Goal: Task Accomplishment & Management: Use online tool/utility

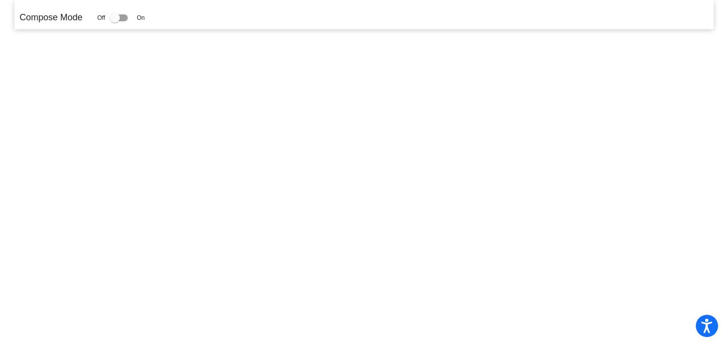
click at [134, 63] on mat-sidenav-content "Compose Mode Off On" at bounding box center [364, 173] width 728 height 347
click at [114, 17] on div at bounding box center [115, 18] width 10 height 10
click at [114, 21] on input "checkbox" at bounding box center [114, 21] width 0 height 0
click at [116, 17] on div at bounding box center [115, 18] width 10 height 10
click at [115, 21] on input "checkbox" at bounding box center [114, 21] width 0 height 0
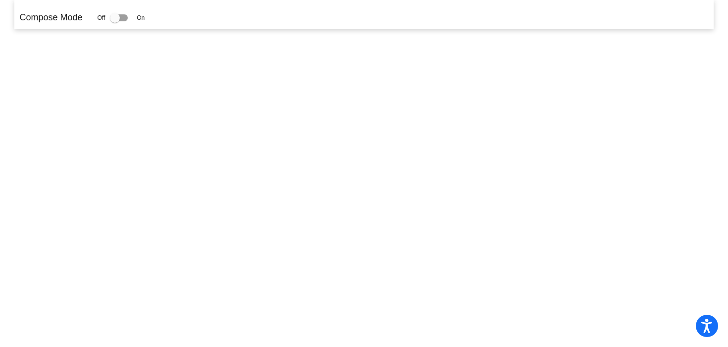
checkbox input "false"
drag, startPoint x: 119, startPoint y: 16, endPoint x: 132, endPoint y: 16, distance: 12.9
click at [132, 16] on label at bounding box center [121, 18] width 22 height 12
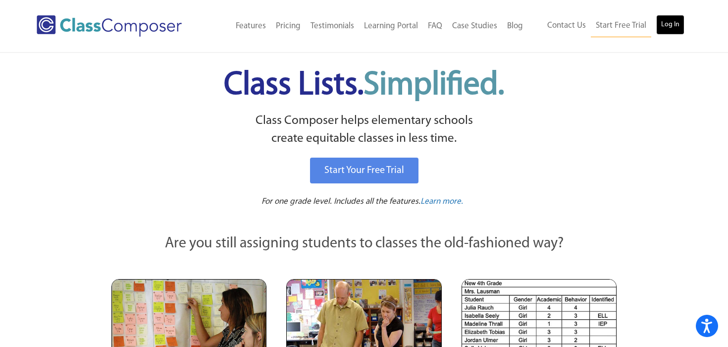
click at [672, 28] on link "Log In" at bounding box center [670, 25] width 28 height 20
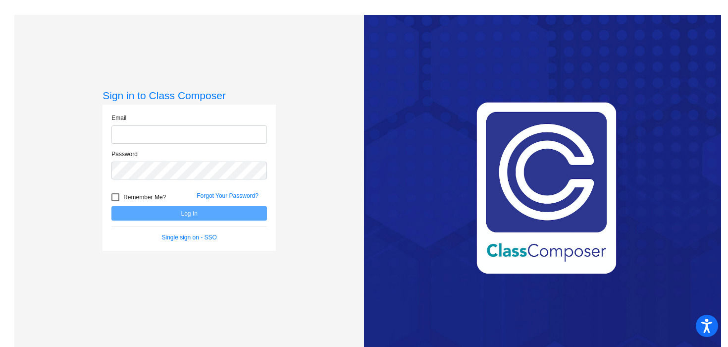
type input "[EMAIL_ADDRESS][DOMAIN_NAME]"
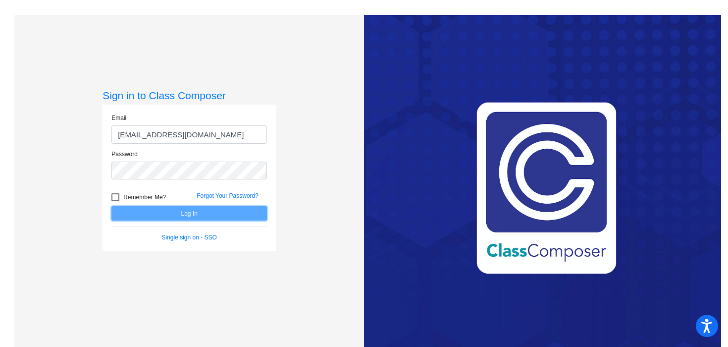
click at [188, 211] on button "Log In" at bounding box center [188, 213] width 155 height 14
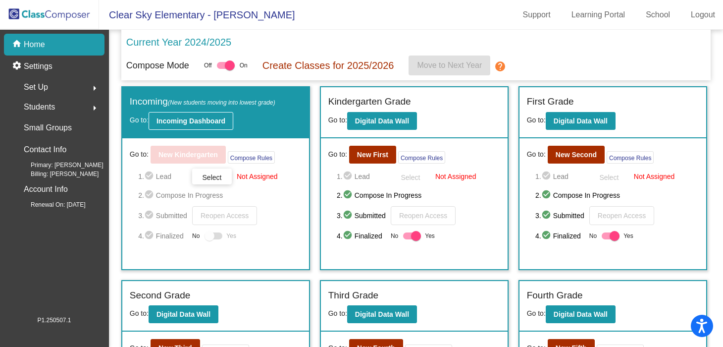
click at [191, 120] on b "Incoming Dashboard" at bounding box center [190, 121] width 69 height 8
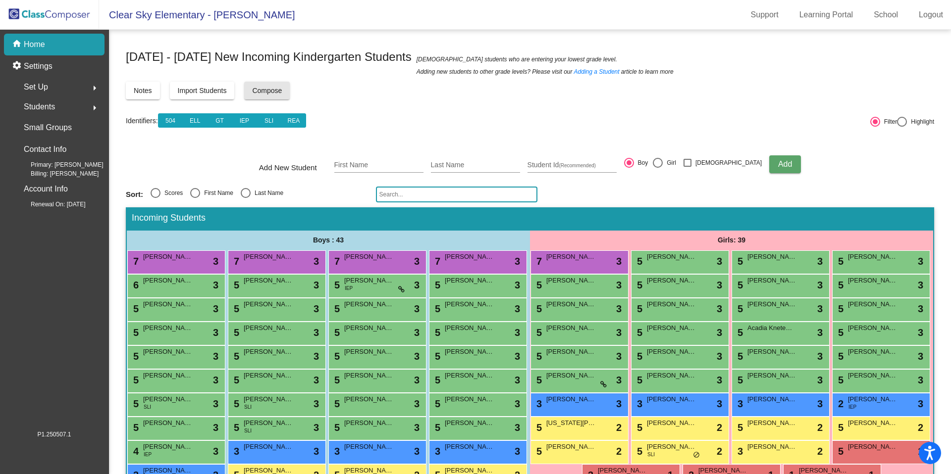
click at [265, 89] on span "Compose" at bounding box center [267, 91] width 30 height 8
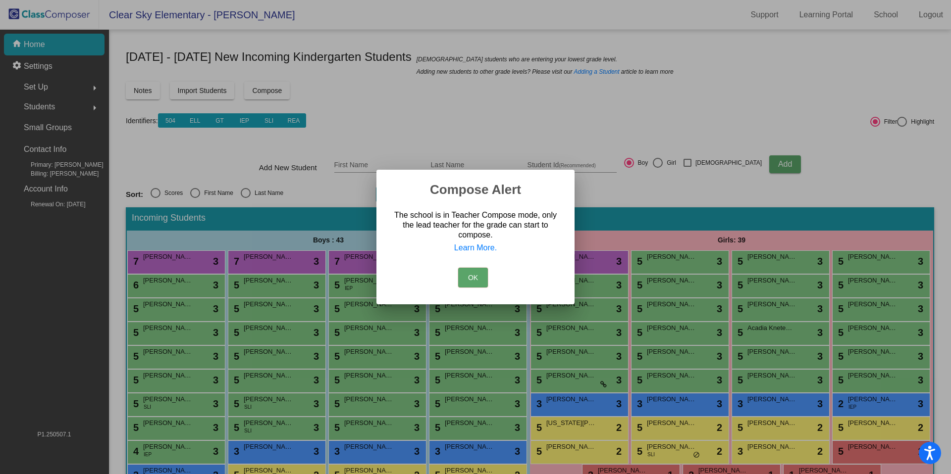
click at [470, 271] on button "OK" at bounding box center [473, 278] width 30 height 20
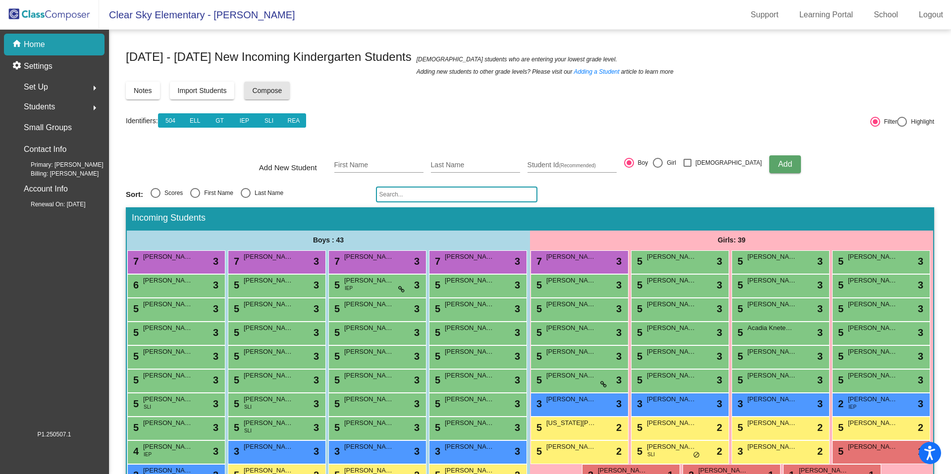
click at [274, 87] on span "Compose" at bounding box center [267, 91] width 30 height 8
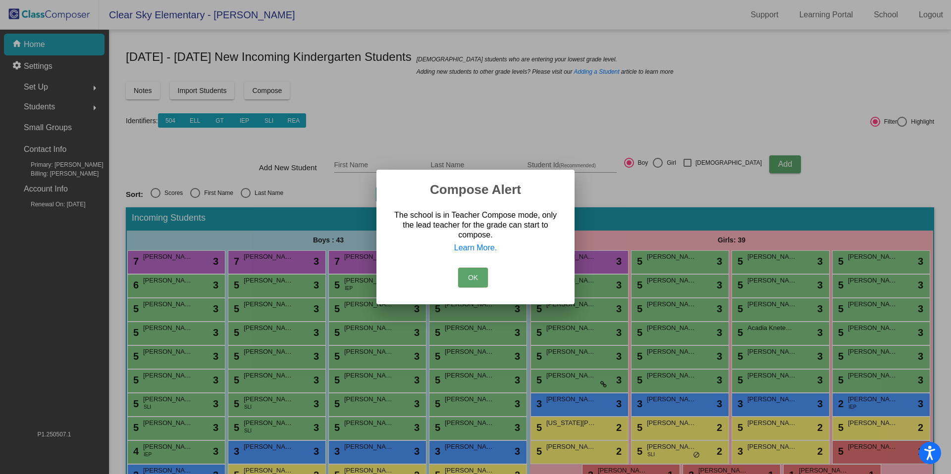
click at [468, 277] on button "OK" at bounding box center [473, 278] width 30 height 20
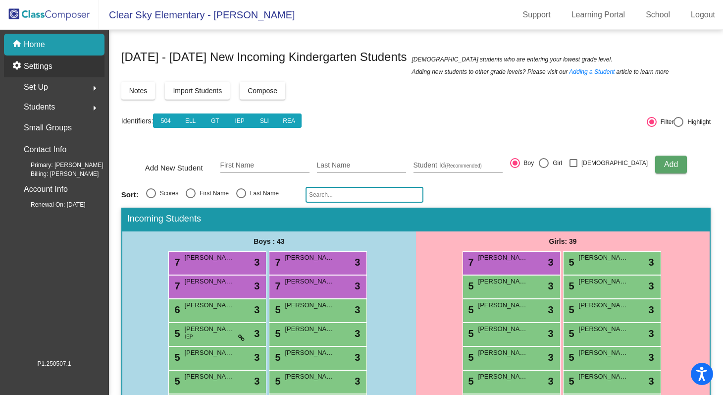
click at [16, 68] on mat-icon "settings" at bounding box center [18, 66] width 12 height 12
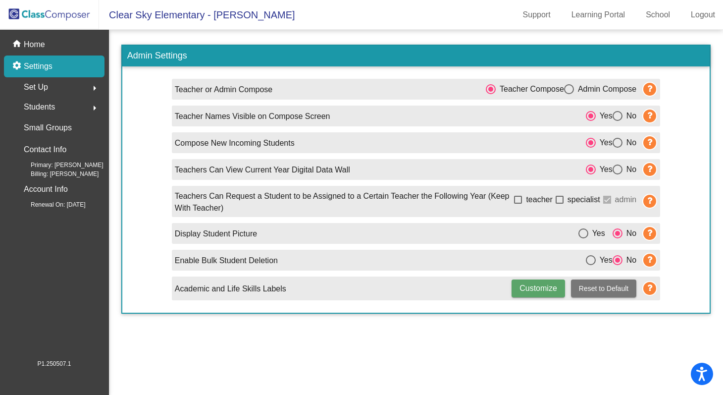
click at [567, 88] on div "Select an option" at bounding box center [569, 89] width 10 height 10
click at [568, 94] on input "Admin Compose" at bounding box center [568, 94] width 0 height 0
radio input "true"
click at [38, 40] on p "Home" at bounding box center [34, 45] width 21 height 12
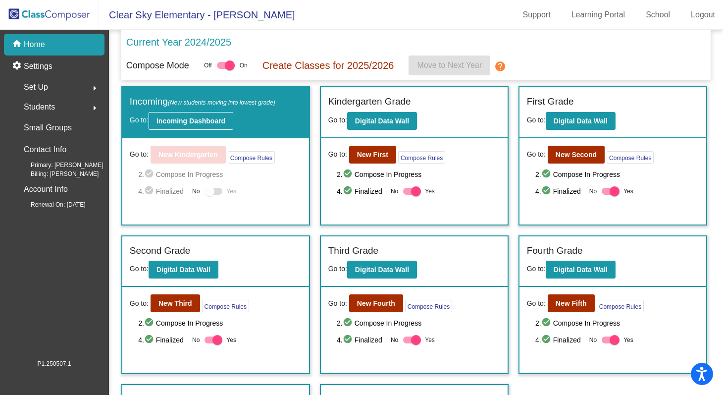
click at [179, 127] on button "Incoming Dashboard" at bounding box center [191, 121] width 85 height 18
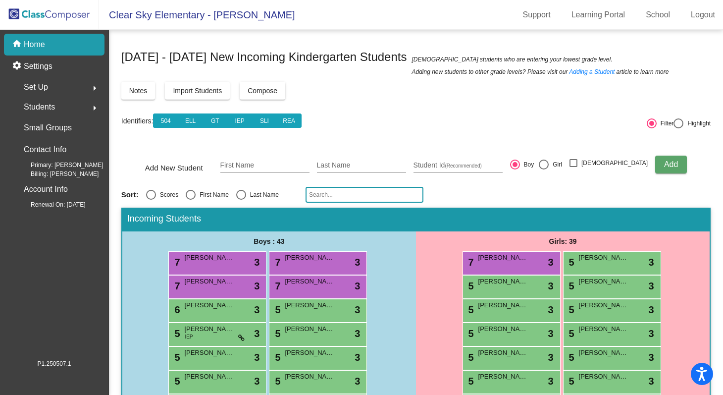
click at [265, 91] on span "Compose" at bounding box center [263, 91] width 30 height 8
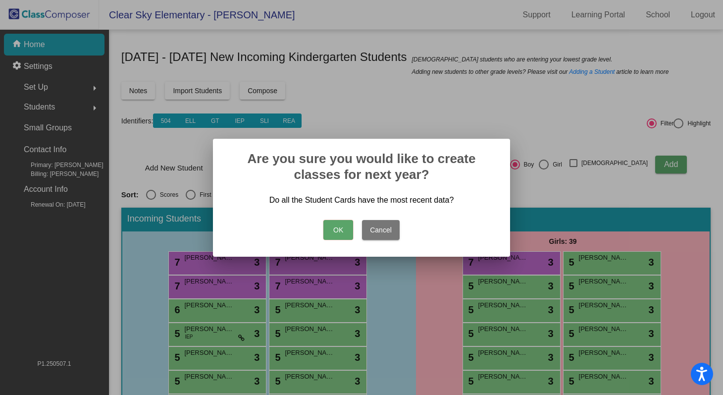
click at [334, 231] on button "OK" at bounding box center [338, 230] width 30 height 20
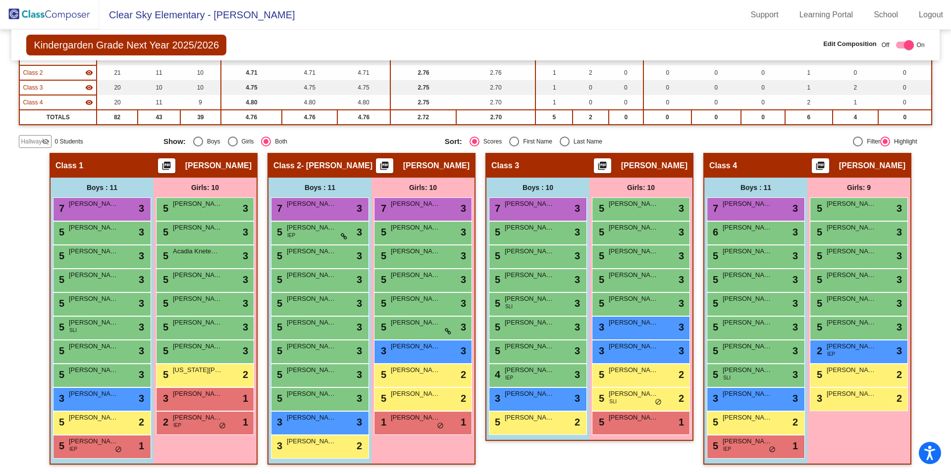
scroll to position [124, 0]
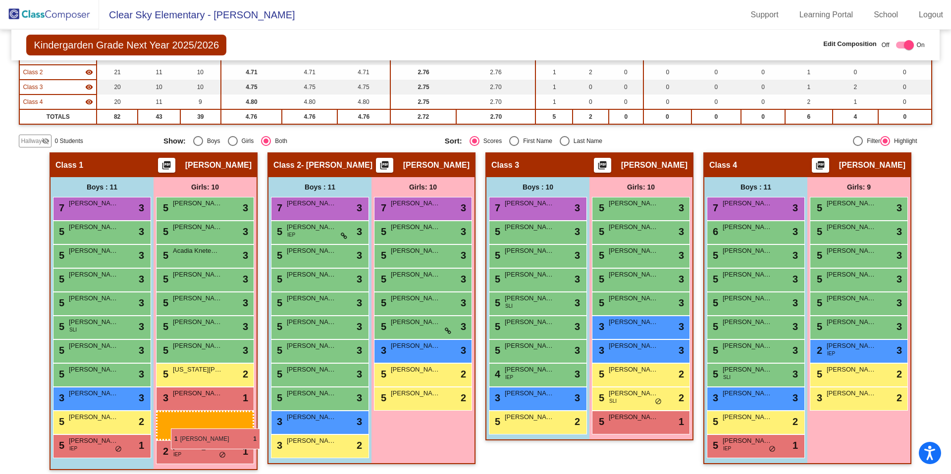
drag, startPoint x: 409, startPoint y: 422, endPoint x: 171, endPoint y: 428, distance: 238.7
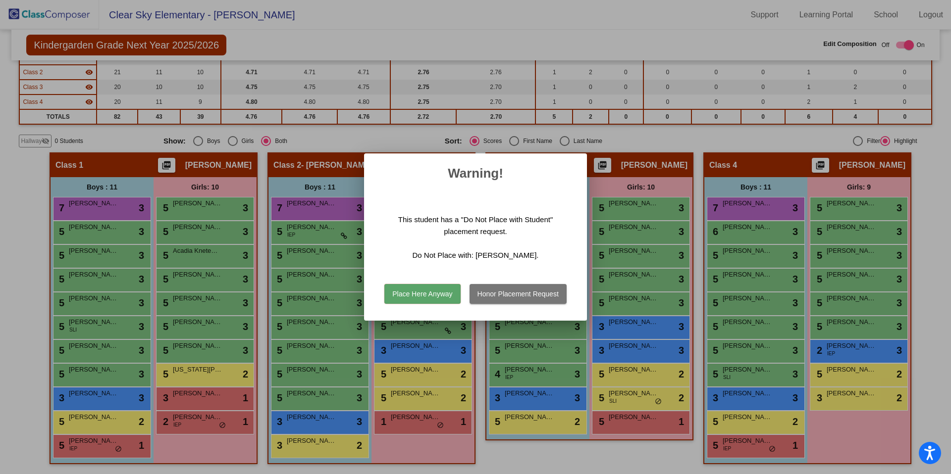
click at [439, 295] on button "Place Here Anyway" at bounding box center [422, 294] width 76 height 20
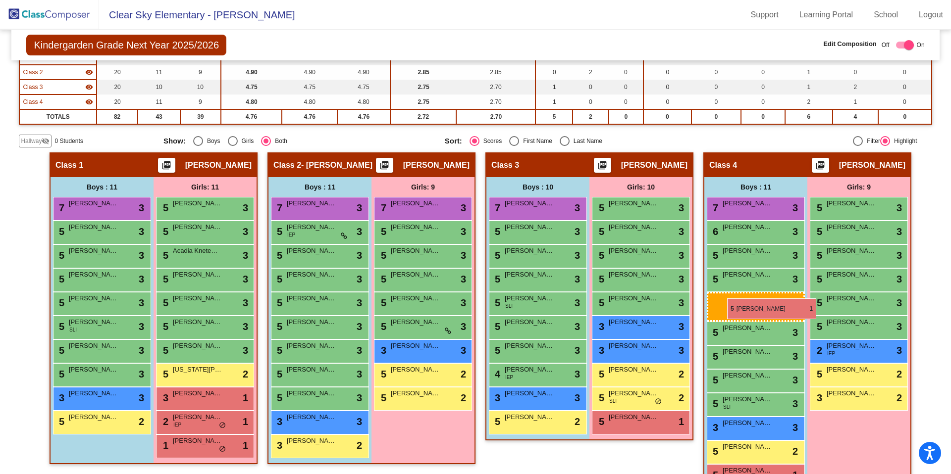
drag, startPoint x: 101, startPoint y: 448, endPoint x: 727, endPoint y: 296, distance: 643.4
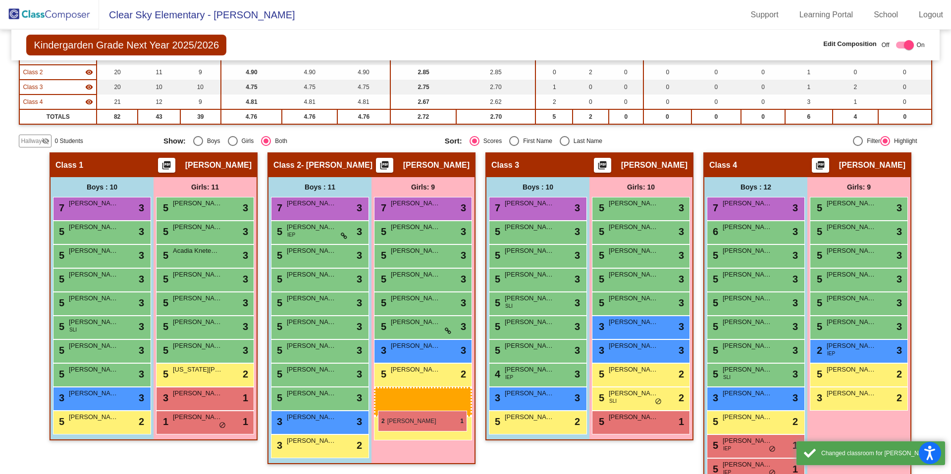
drag, startPoint x: 204, startPoint y: 421, endPoint x: 378, endPoint y: 411, distance: 174.0
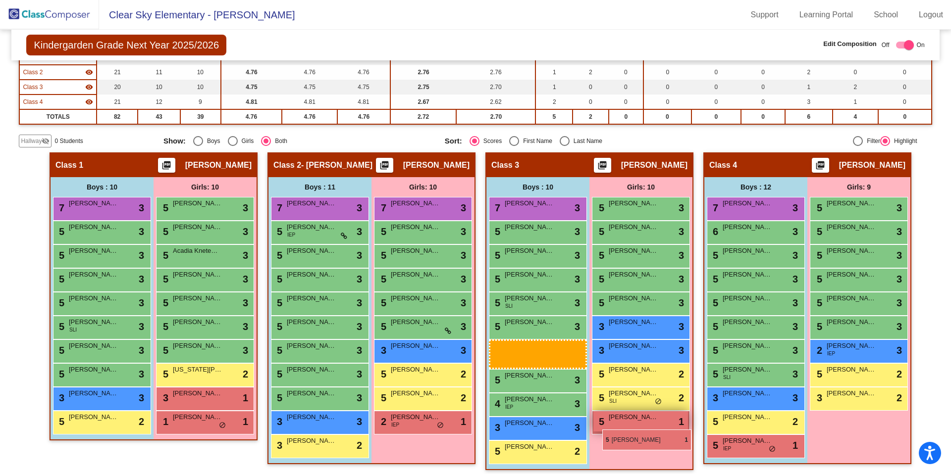
drag, startPoint x: 741, startPoint y: 447, endPoint x: 602, endPoint y: 430, distance: 139.7
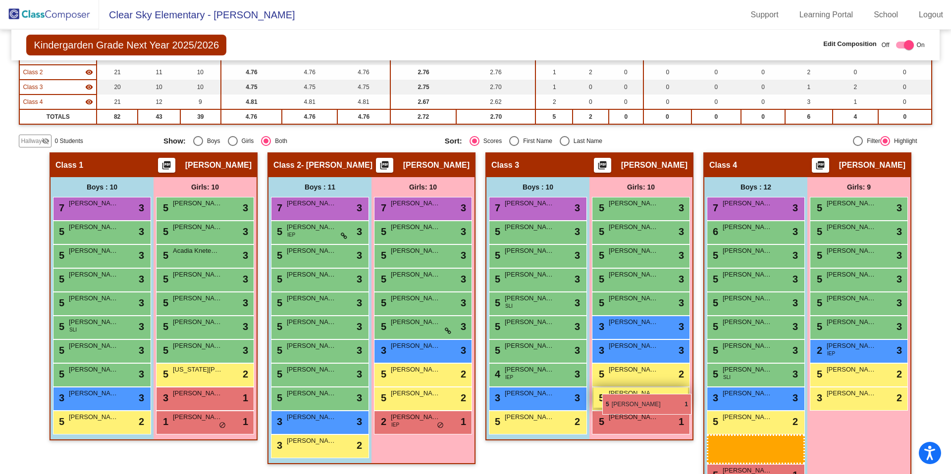
drag, startPoint x: 781, startPoint y: 451, endPoint x: 602, endPoint y: 396, distance: 187.5
drag, startPoint x: 735, startPoint y: 445, endPoint x: 591, endPoint y: 415, distance: 147.2
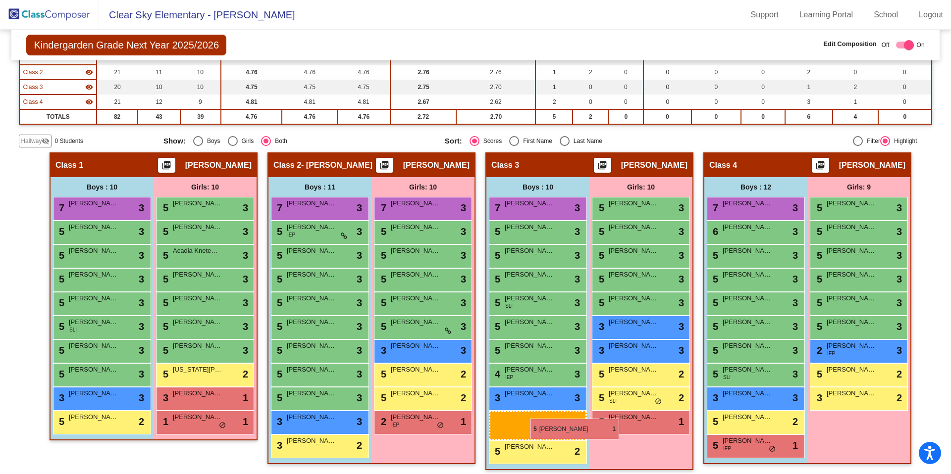
drag, startPoint x: 745, startPoint y: 449, endPoint x: 530, endPoint y: 419, distance: 216.4
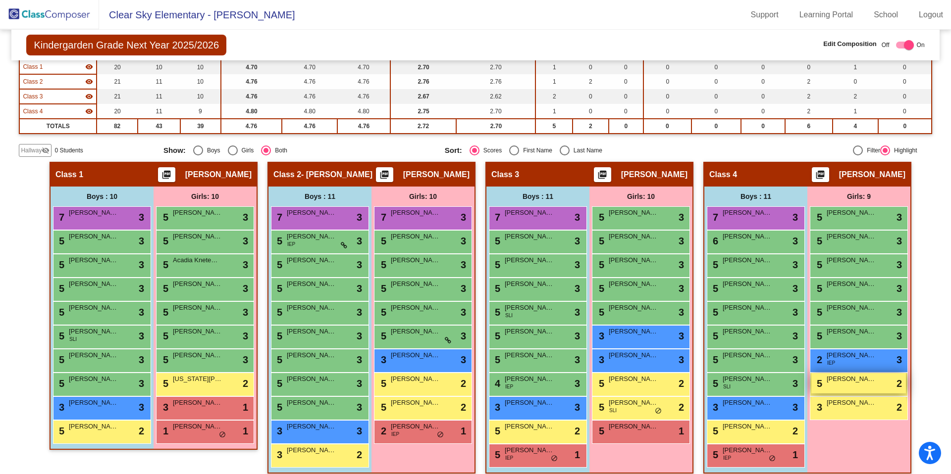
scroll to position [118, 0]
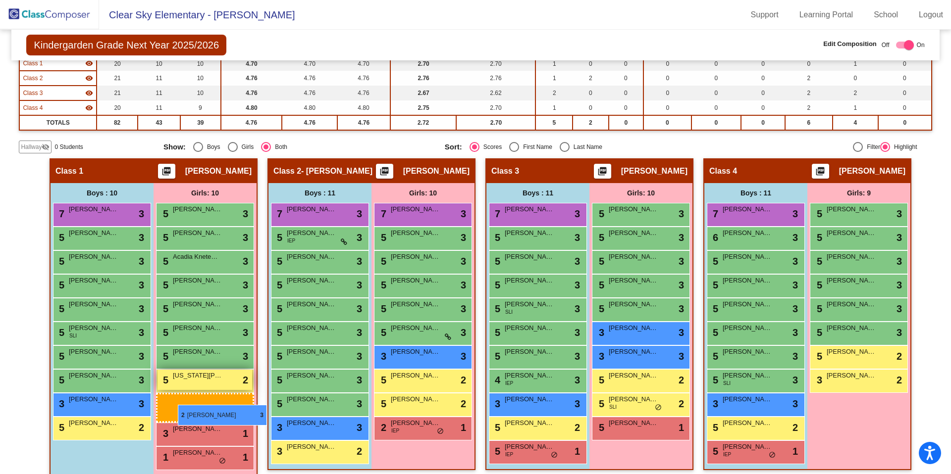
drag, startPoint x: 838, startPoint y: 359, endPoint x: 178, endPoint y: 406, distance: 661.7
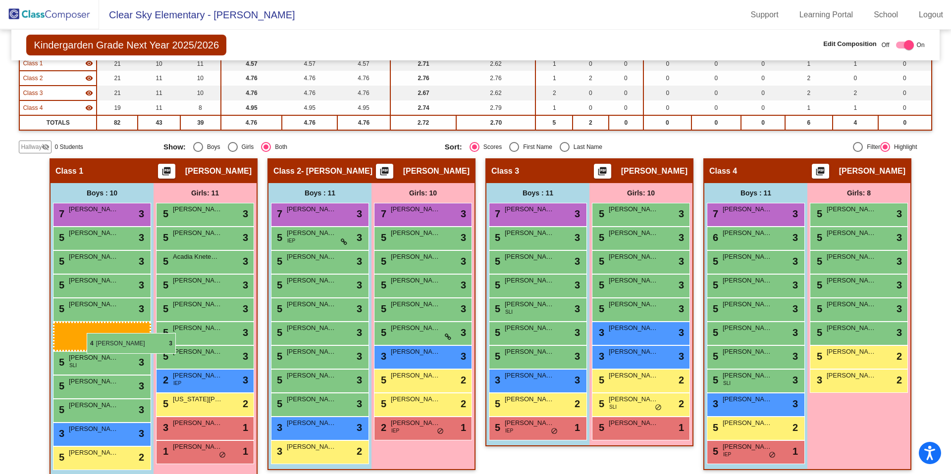
drag, startPoint x: 538, startPoint y: 379, endPoint x: 88, endPoint y: 333, distance: 452.9
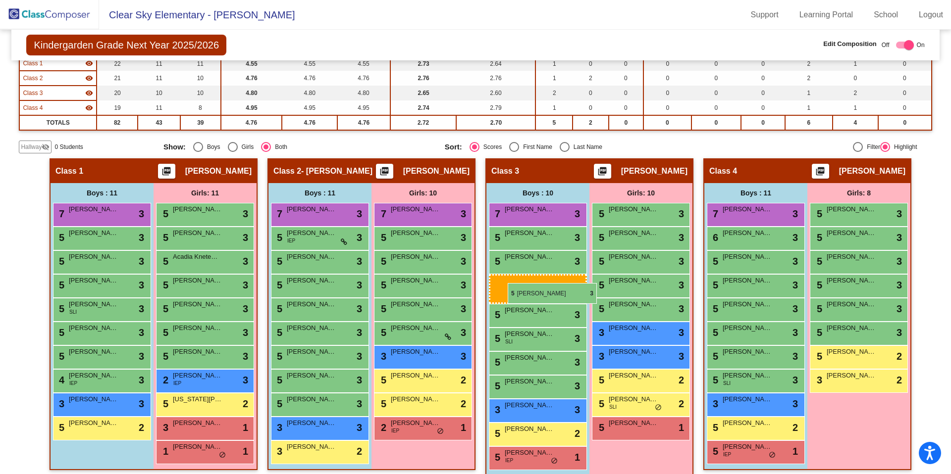
drag, startPoint x: 77, startPoint y: 284, endPoint x: 507, endPoint y: 282, distance: 430.2
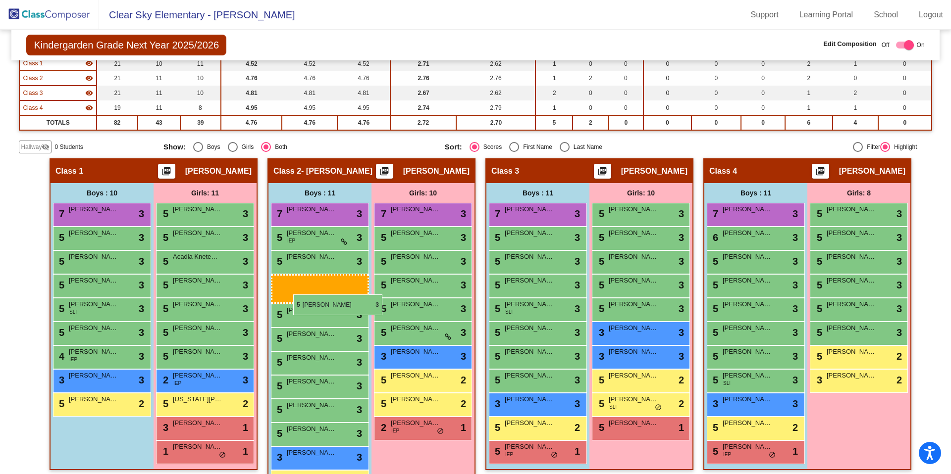
drag, startPoint x: 96, startPoint y: 334, endPoint x: 297, endPoint y: 294, distance: 205.0
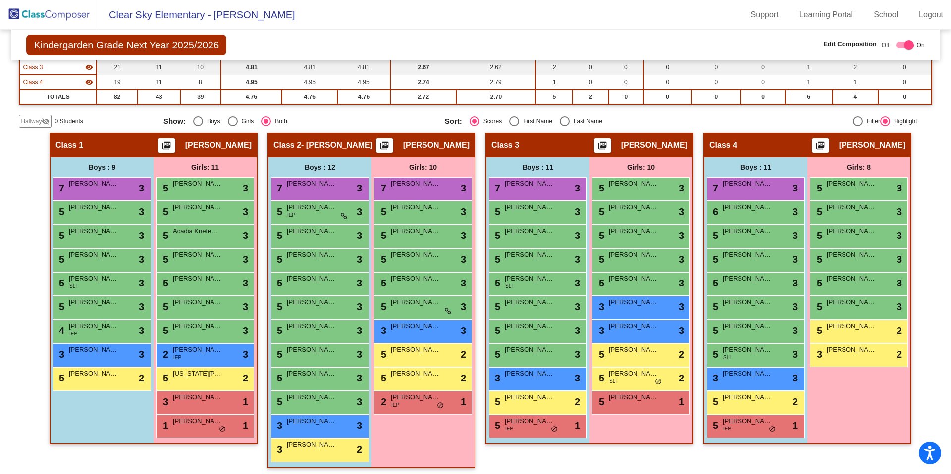
scroll to position [147, 0]
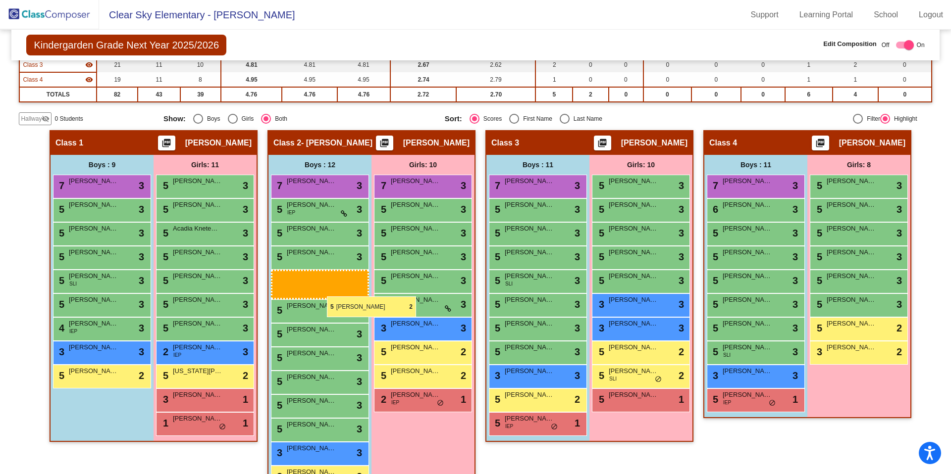
drag, startPoint x: 756, startPoint y: 397, endPoint x: 327, endPoint y: 297, distance: 439.9
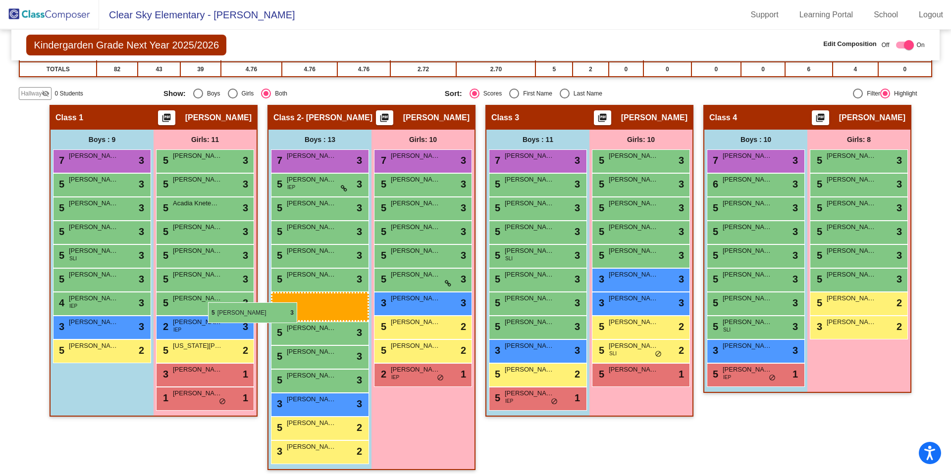
scroll to position [148, 0]
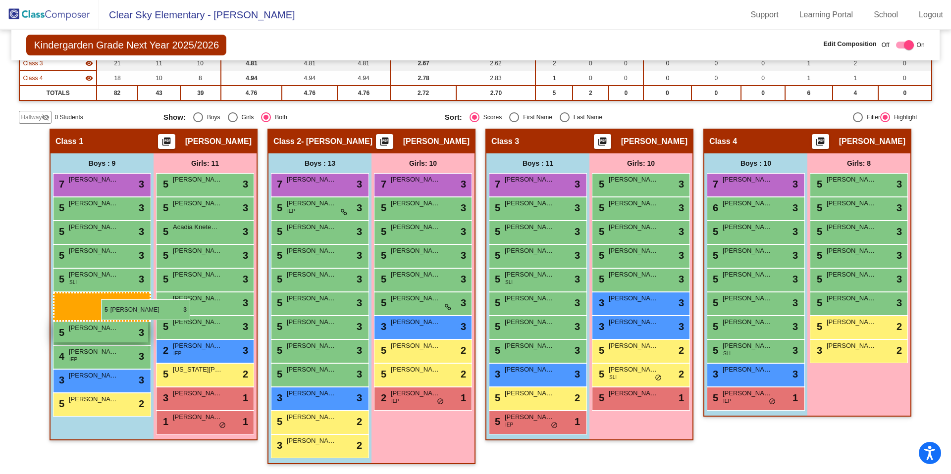
drag, startPoint x: 335, startPoint y: 331, endPoint x: 103, endPoint y: 300, distance: 233.7
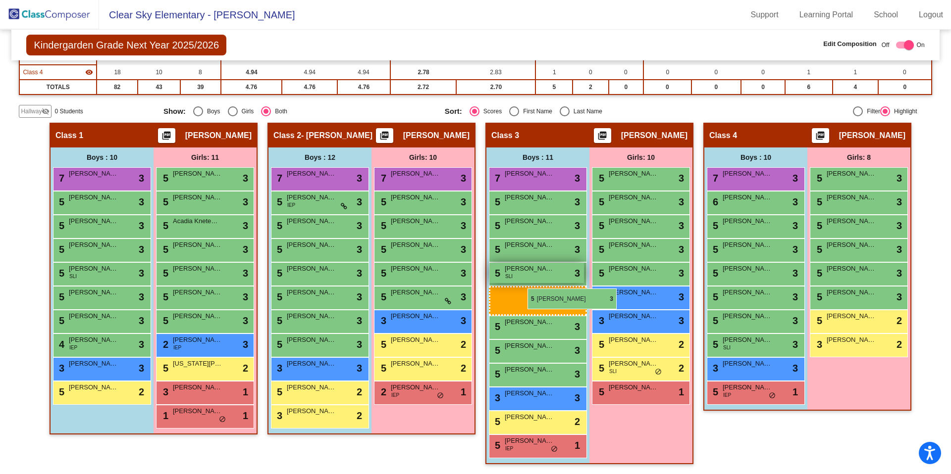
drag, startPoint x: 302, startPoint y: 279, endPoint x: 528, endPoint y: 289, distance: 226.9
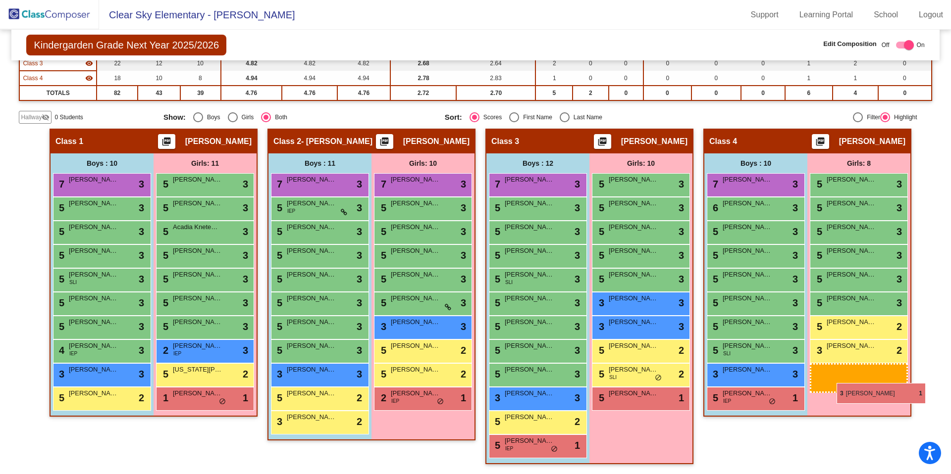
drag, startPoint x: 199, startPoint y: 404, endPoint x: 837, endPoint y: 376, distance: 638.8
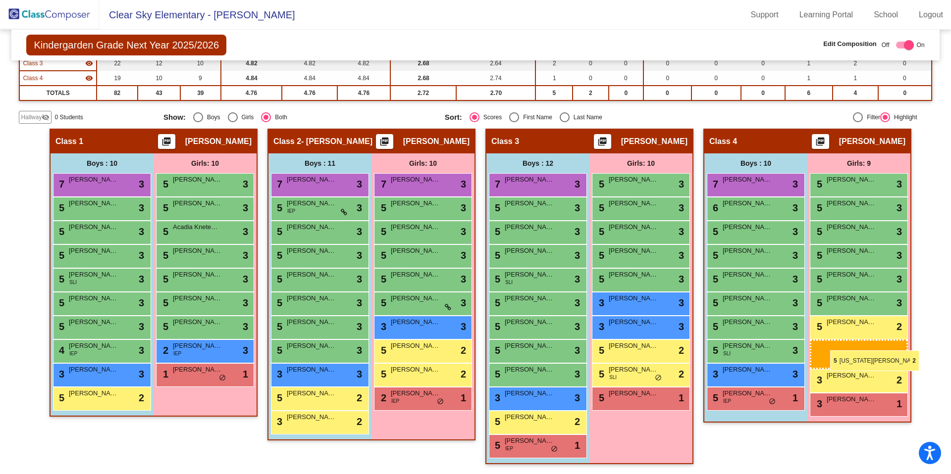
drag, startPoint x: 226, startPoint y: 377, endPoint x: 830, endPoint y: 341, distance: 605.6
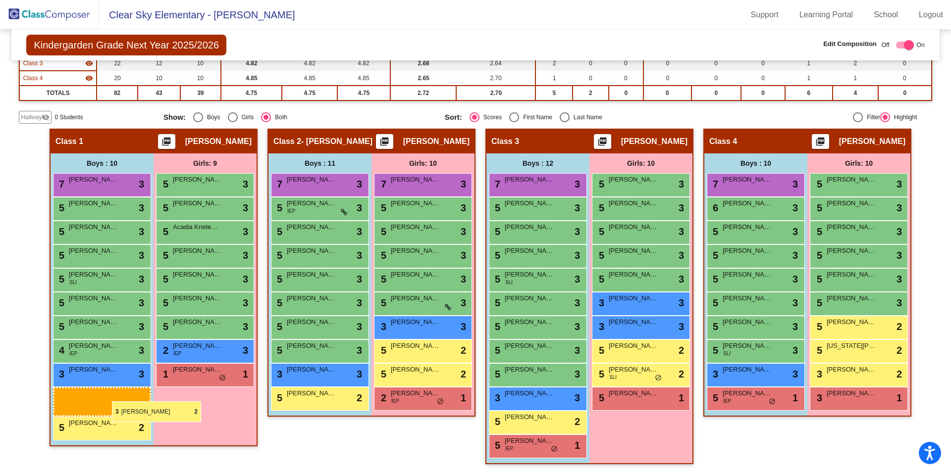
drag, startPoint x: 328, startPoint y: 424, endPoint x: 113, endPoint y: 402, distance: 216.0
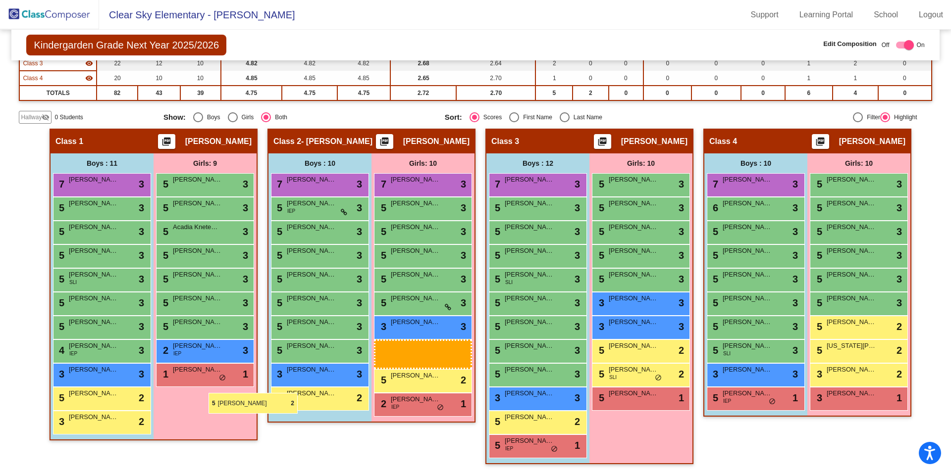
drag, startPoint x: 431, startPoint y: 351, endPoint x: 191, endPoint y: 395, distance: 243.7
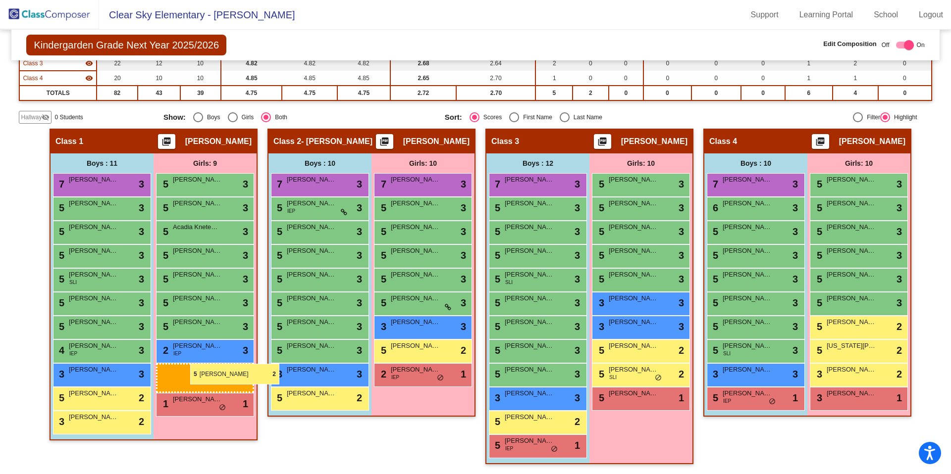
drag, startPoint x: 432, startPoint y: 353, endPoint x: 189, endPoint y: 368, distance: 243.1
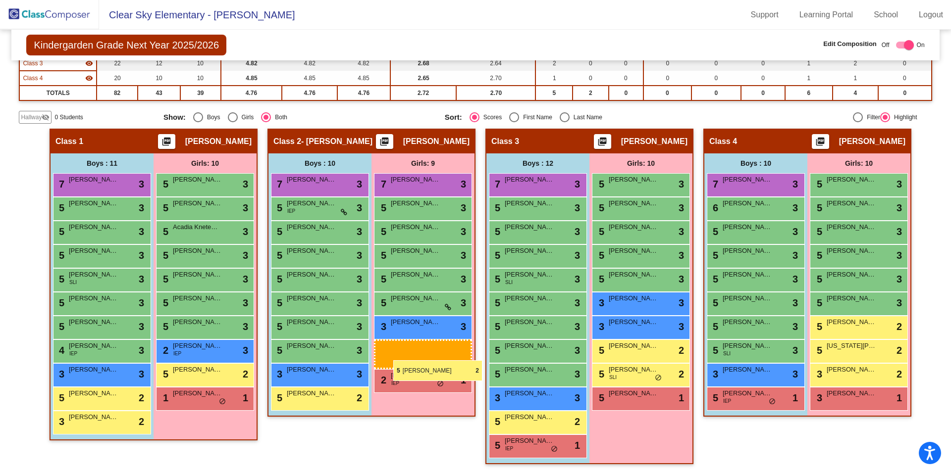
drag, startPoint x: 413, startPoint y: 347, endPoint x: 393, endPoint y: 360, distance: 24.6
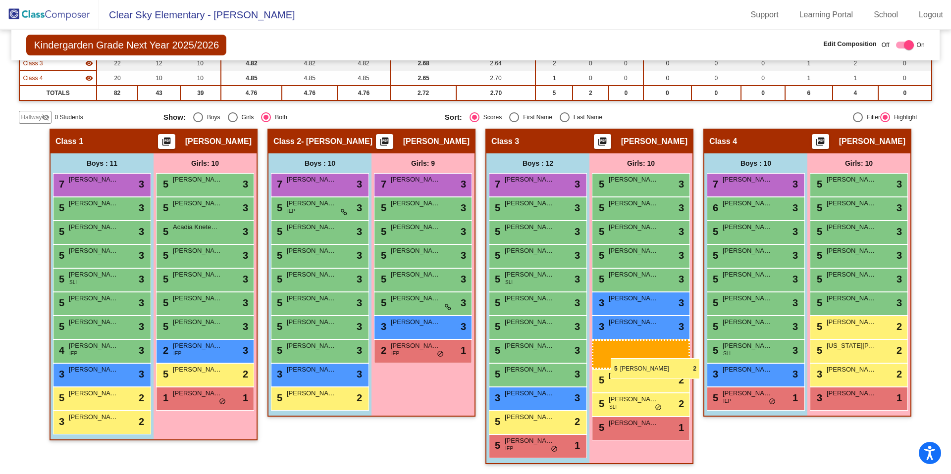
drag, startPoint x: 404, startPoint y: 351, endPoint x: 610, endPoint y: 358, distance: 206.6
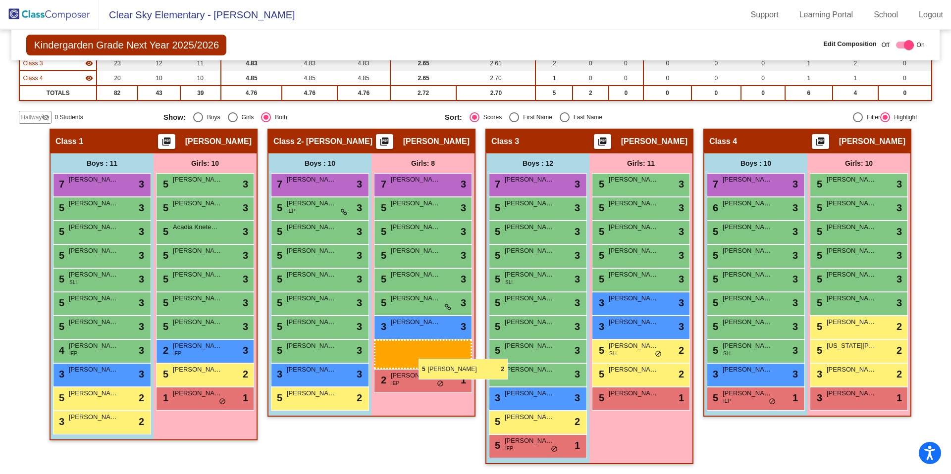
drag, startPoint x: 654, startPoint y: 352, endPoint x: 421, endPoint y: 360, distance: 233.4
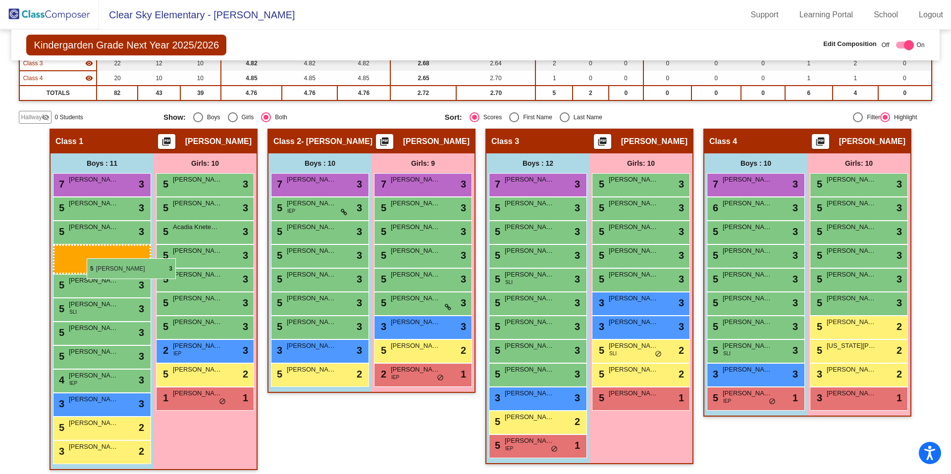
drag, startPoint x: 314, startPoint y: 252, endPoint x: 87, endPoint y: 258, distance: 227.8
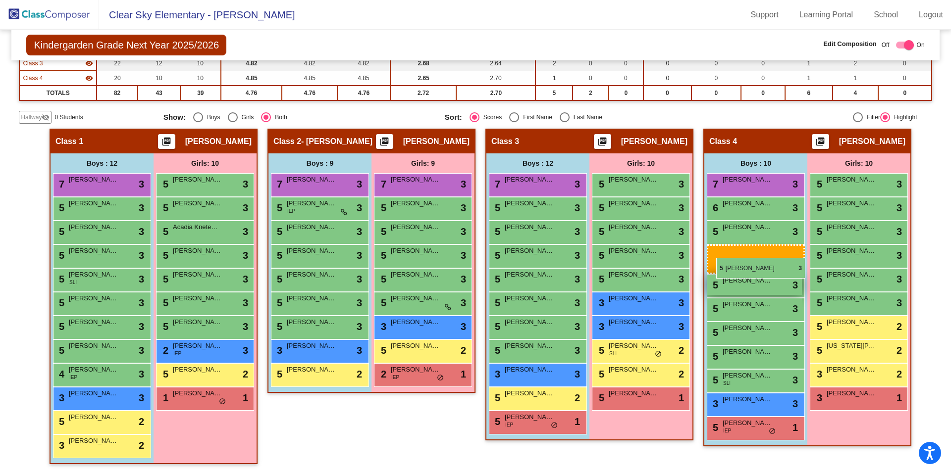
drag, startPoint x: 518, startPoint y: 276, endPoint x: 715, endPoint y: 258, distance: 197.9
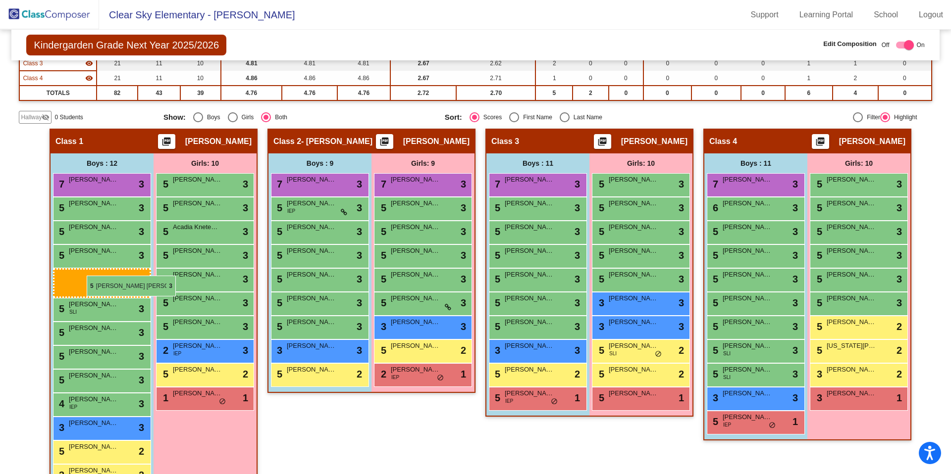
drag, startPoint x: 550, startPoint y: 258, endPoint x: 90, endPoint y: 277, distance: 460.8
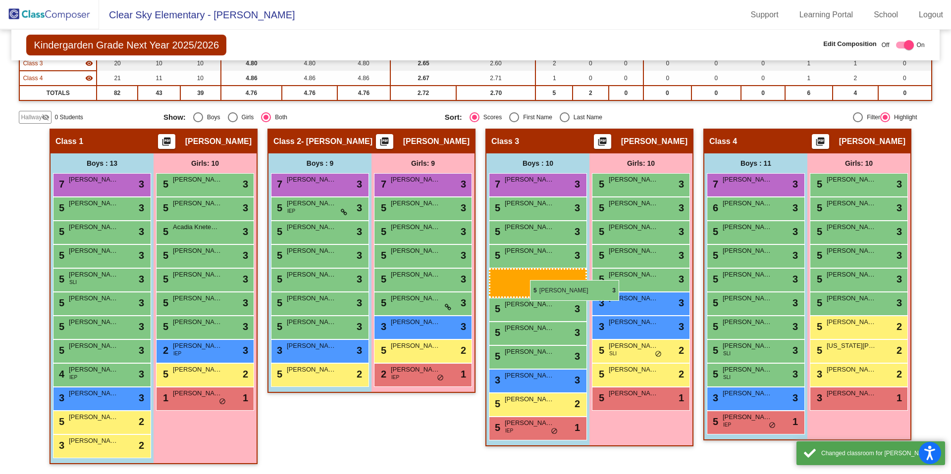
drag, startPoint x: 78, startPoint y: 304, endPoint x: 530, endPoint y: 280, distance: 452.7
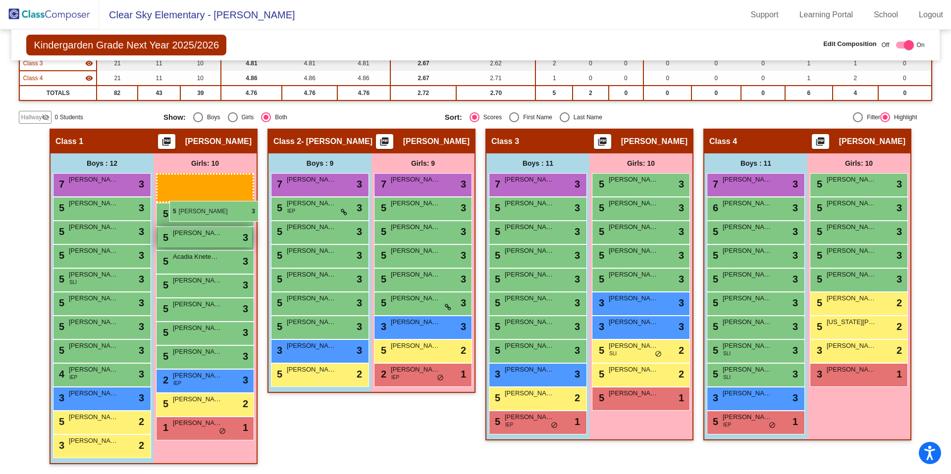
drag, startPoint x: 866, startPoint y: 281, endPoint x: 174, endPoint y: 202, distance: 696.5
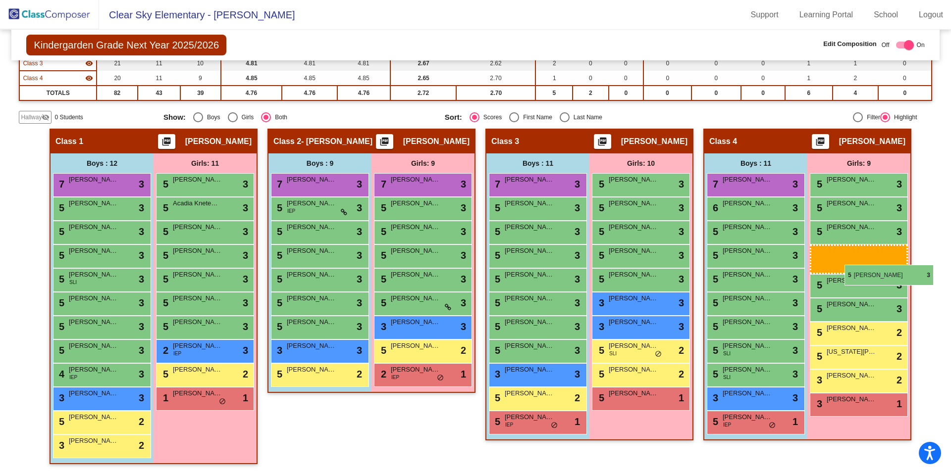
drag, startPoint x: 184, startPoint y: 213, endPoint x: 841, endPoint y: 265, distance: 659.5
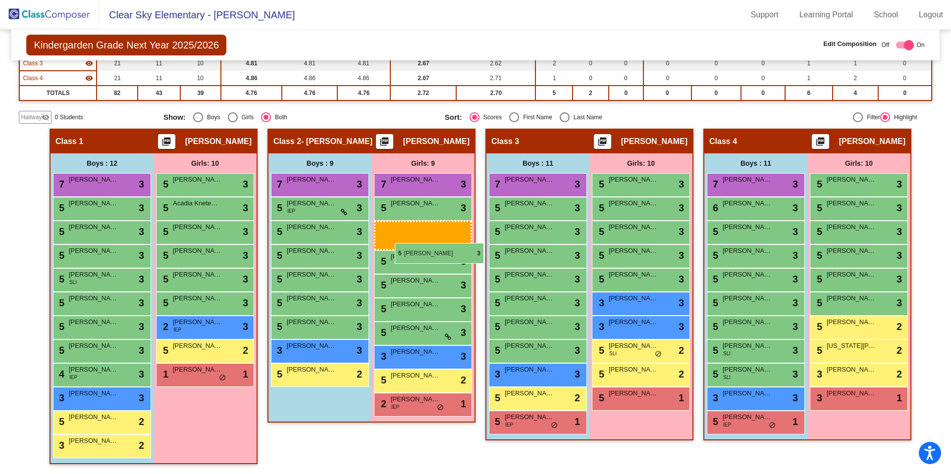
drag, startPoint x: 189, startPoint y: 256, endPoint x: 394, endPoint y: 241, distance: 206.0
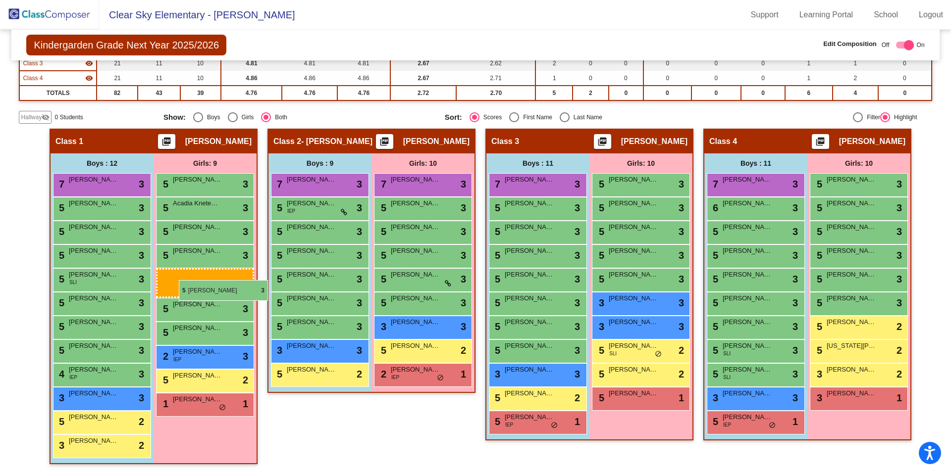
drag, startPoint x: 433, startPoint y: 209, endPoint x: 179, endPoint y: 280, distance: 263.7
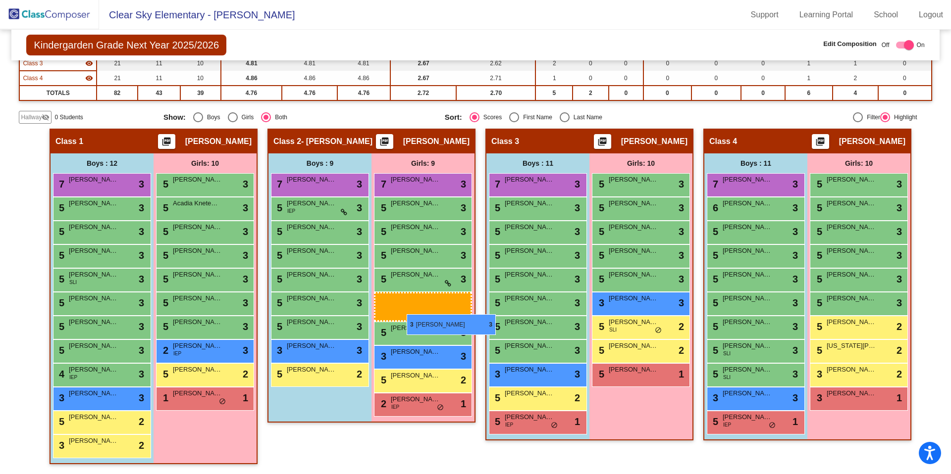
drag, startPoint x: 652, startPoint y: 303, endPoint x: 406, endPoint y: 314, distance: 245.8
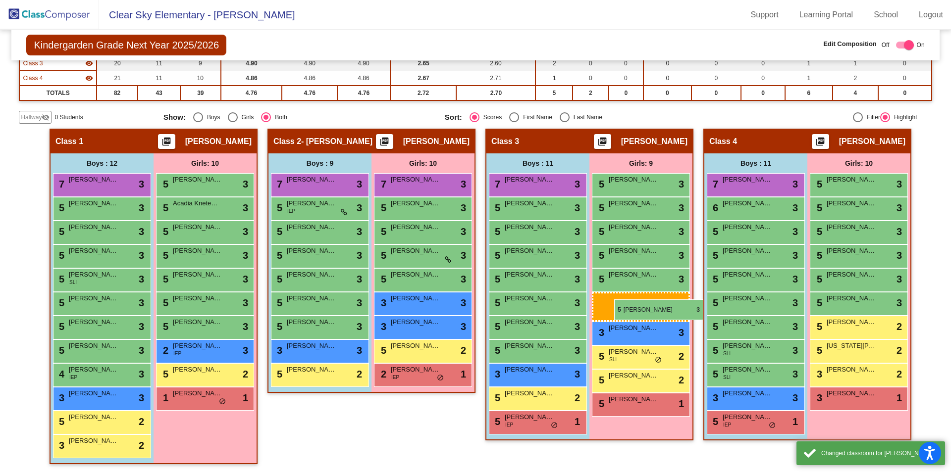
drag, startPoint x: 398, startPoint y: 258, endPoint x: 614, endPoint y: 300, distance: 219.8
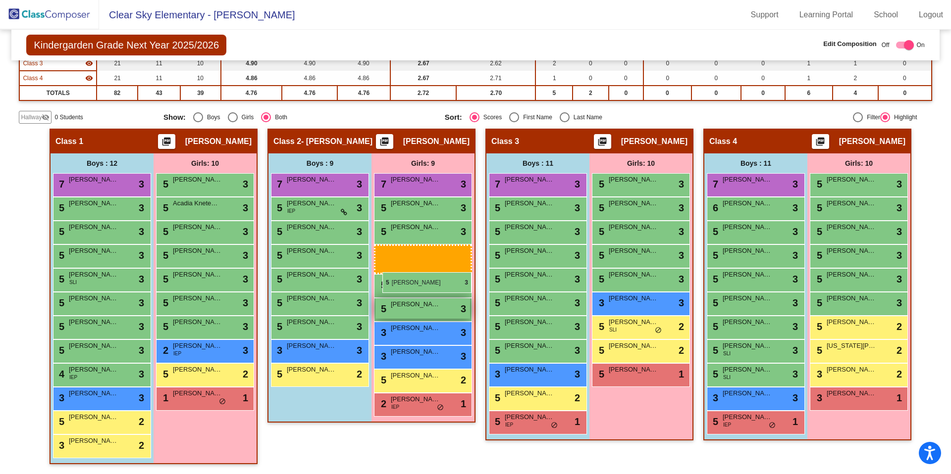
drag, startPoint x: 617, startPoint y: 303, endPoint x: 384, endPoint y: 272, distance: 234.7
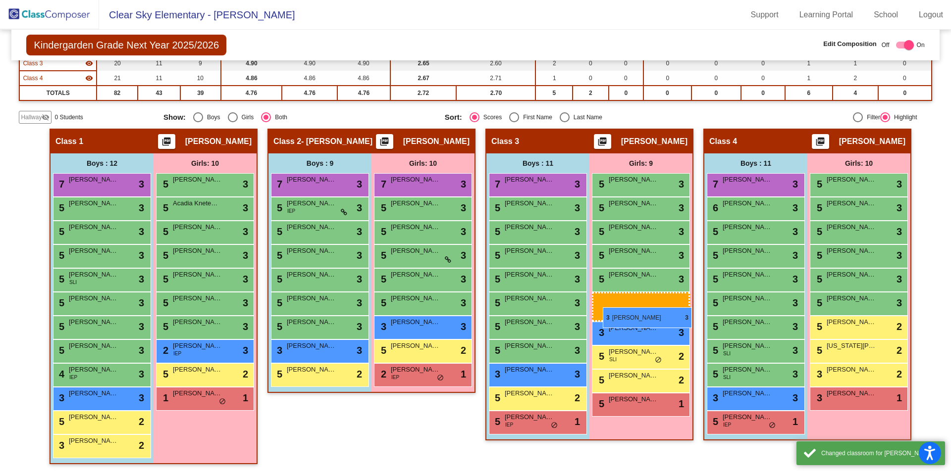
drag, startPoint x: 431, startPoint y: 337, endPoint x: 603, endPoint y: 307, distance: 174.3
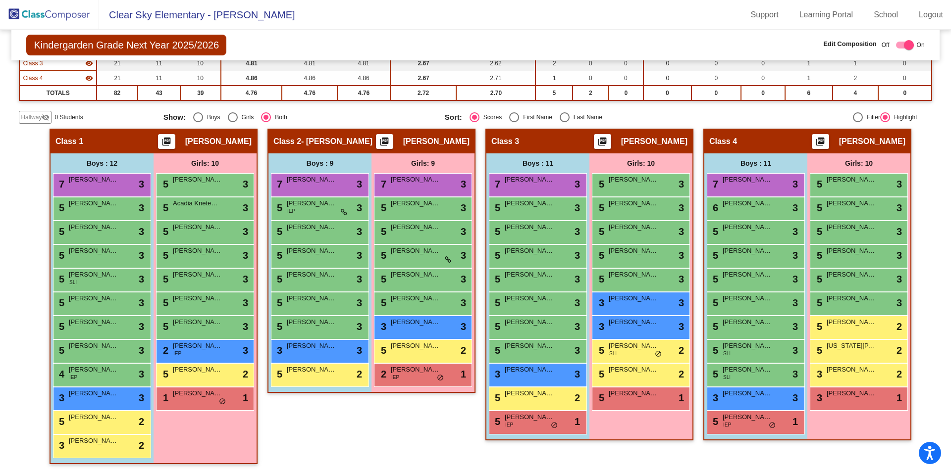
click at [0, 0] on div "Girls: 10 5 [PERSON_NAME] lock do_not_disturb_alt 3 5 [PERSON_NAME] lock do_not…" at bounding box center [0, 0] width 0 height 0
click at [642, 346] on div "5 [PERSON_NAME] lock do_not_disturb_alt 1" at bounding box center [640, 398] width 95 height 20
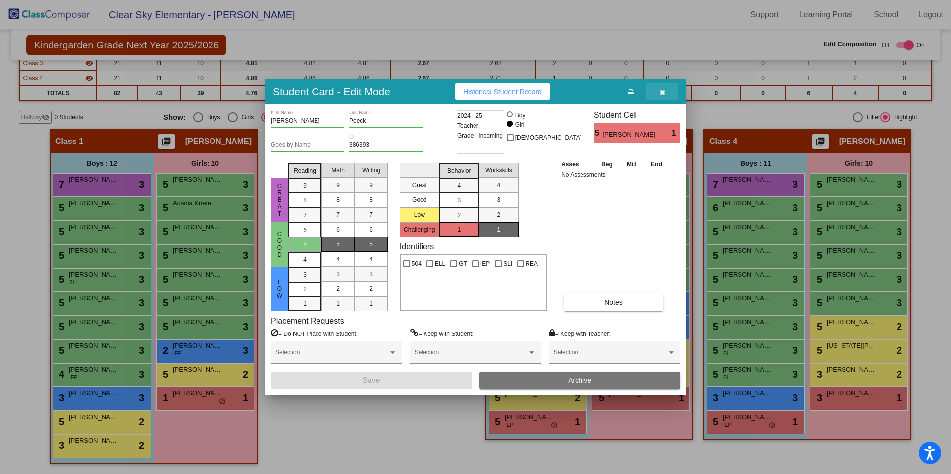
click at [665, 94] on button "button" at bounding box center [662, 92] width 32 height 18
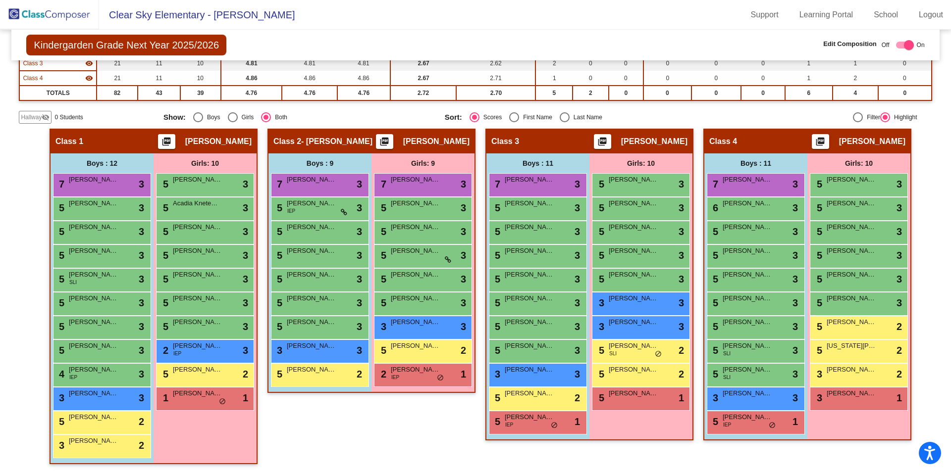
click at [419, 346] on div "Class 2 - [PERSON_NAME] picture_as_pdf [PERSON_NAME] Add Student First Name Las…" at bounding box center [371, 302] width 208 height 346
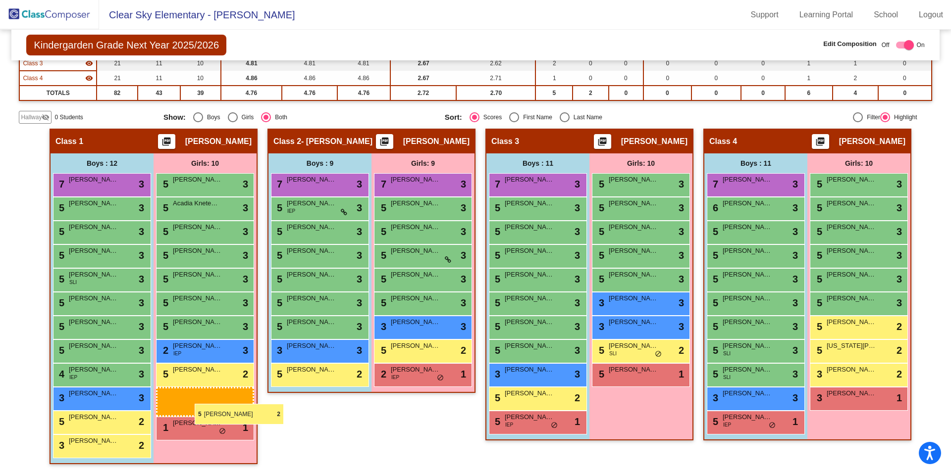
drag, startPoint x: 658, startPoint y: 377, endPoint x: 185, endPoint y: 403, distance: 474.5
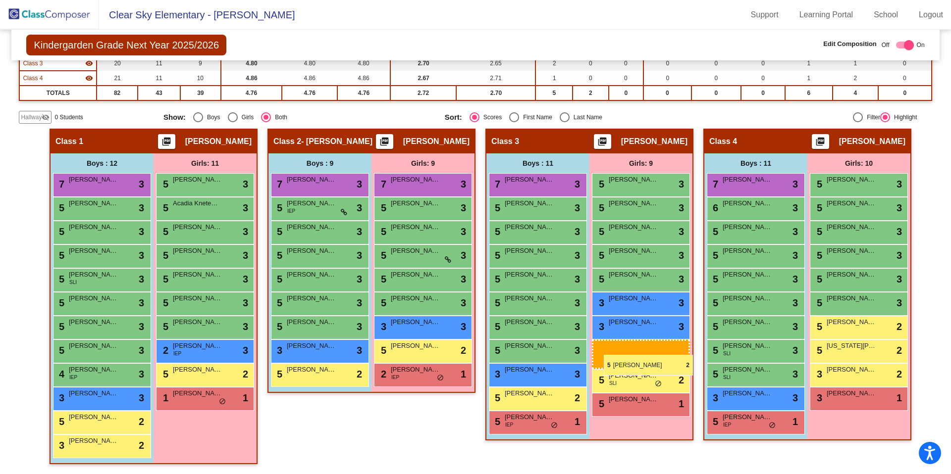
drag, startPoint x: 176, startPoint y: 372, endPoint x: 604, endPoint y: 354, distance: 428.1
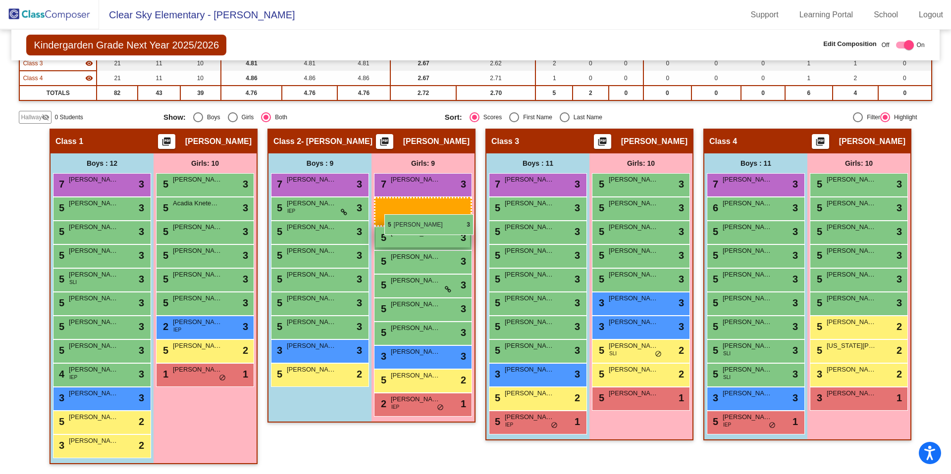
drag, startPoint x: 188, startPoint y: 328, endPoint x: 385, endPoint y: 215, distance: 227.1
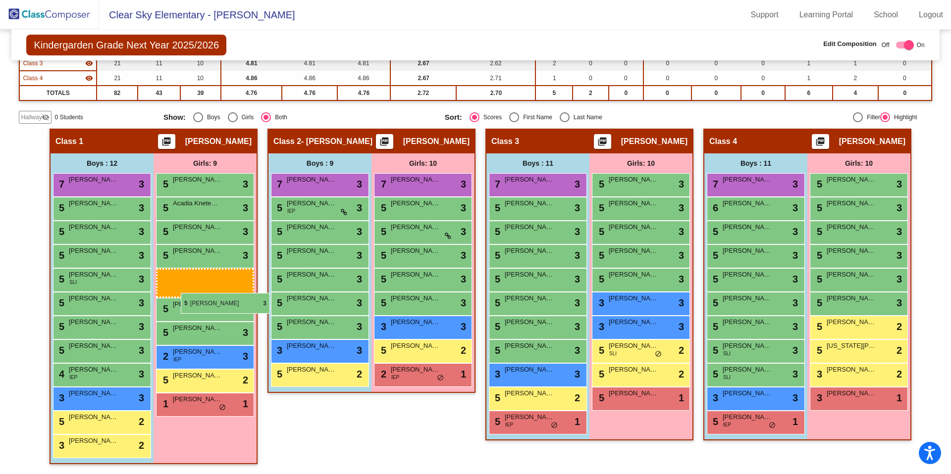
drag, startPoint x: 432, startPoint y: 235, endPoint x: 180, endPoint y: 293, distance: 258.7
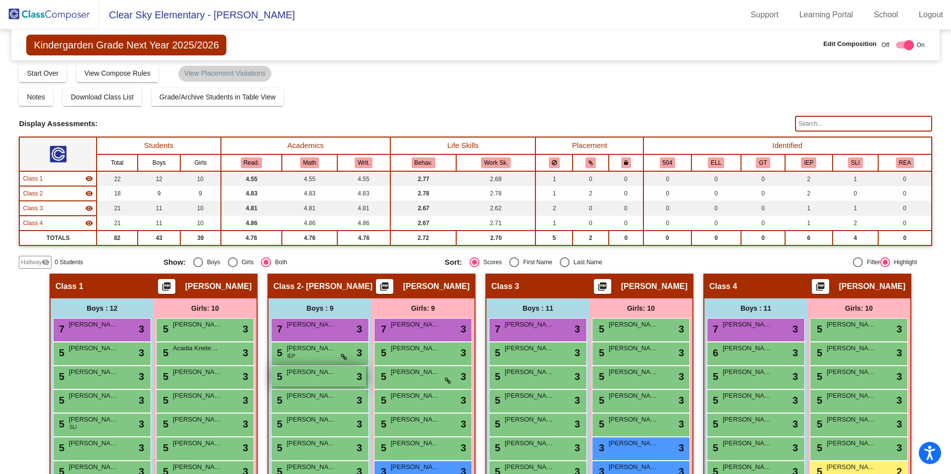
scroll to position [0, 0]
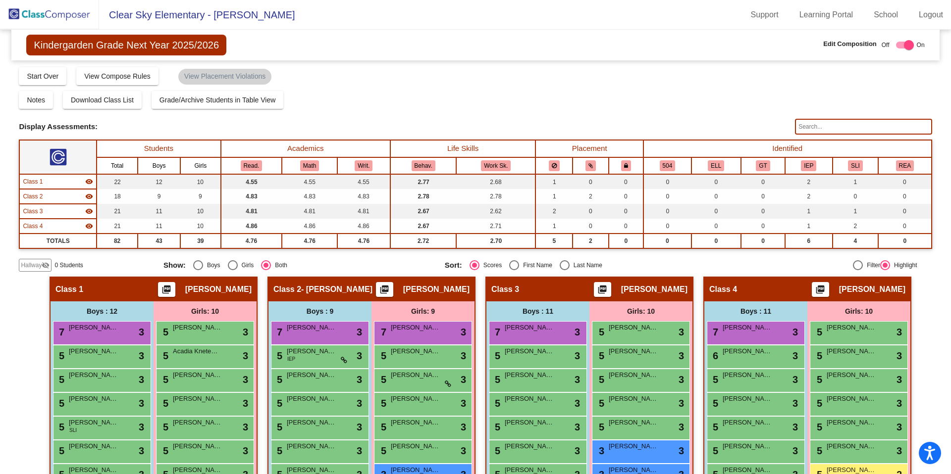
click at [438, 80] on div "Compose Start Over Submit Classes Compose has been submitted Check for Incomple…" at bounding box center [475, 75] width 912 height 19
click at [116, 100] on span "Download Class List" at bounding box center [102, 100] width 63 height 8
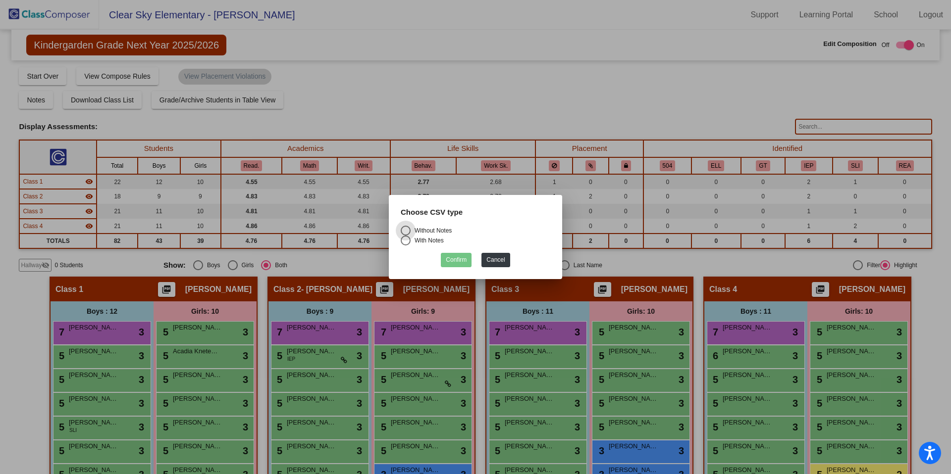
click at [427, 231] on div "Without Notes" at bounding box center [430, 230] width 41 height 9
click at [405, 236] on input "Without Notes" at bounding box center [405, 236] width 0 height 0
radio input "true"
click at [459, 259] on button "Confirm" at bounding box center [456, 260] width 31 height 14
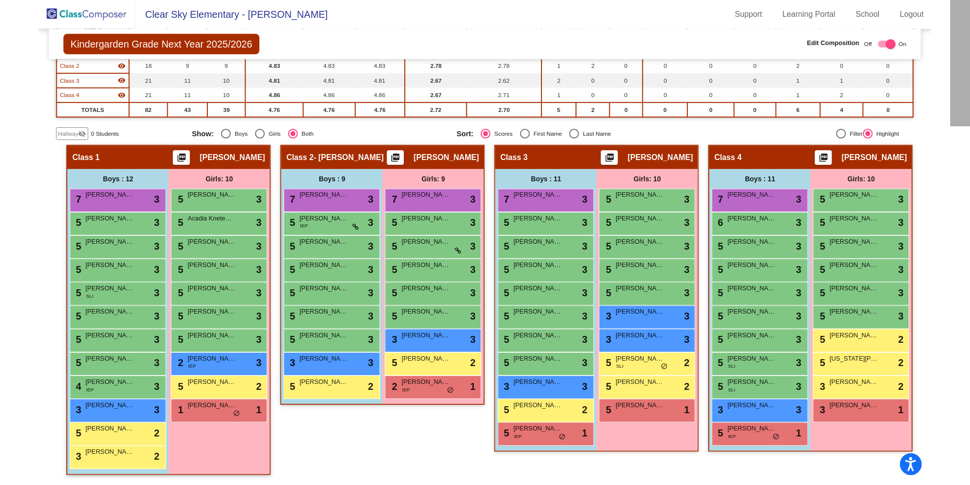
scroll to position [95, 0]
